Goal: Use online tool/utility: Utilize a website feature to perform a specific function

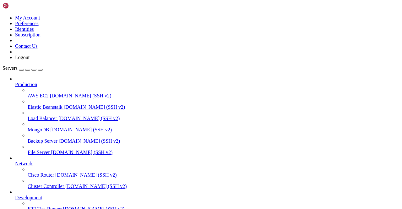
scroll to position [78, 0]
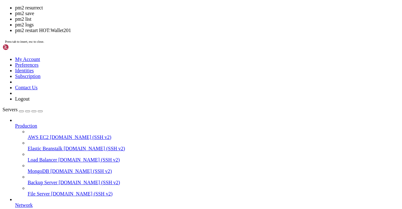
drag, startPoint x: 167, startPoint y: 162, endPoint x: 88, endPoint y: 155, distance: 78.5
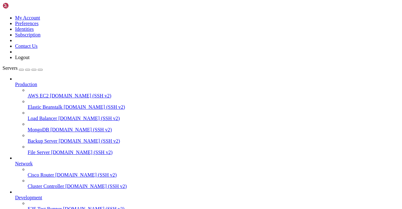
type input "Telegram103"
